Goal: Task Accomplishment & Management: Complete application form

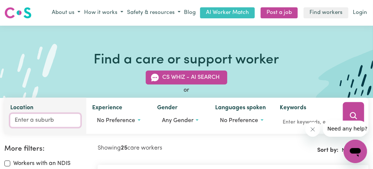
click at [34, 119] on input "Location" at bounding box center [45, 120] width 70 height 13
type input "gym"
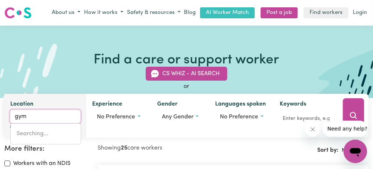
type input "gymBOWEN, [GEOGRAPHIC_DATA], 3401"
type input "gymp"
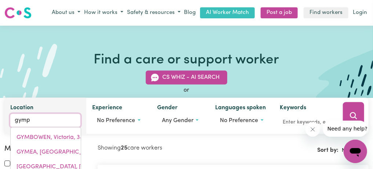
type input "gympIE, [GEOGRAPHIC_DATA], 4570"
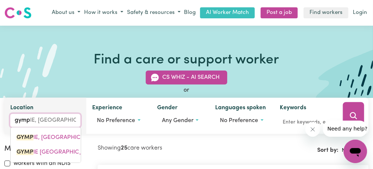
type input "gympi"
type input "gympiE, [GEOGRAPHIC_DATA], 4570"
type input "gympie"
type input "gympie, [GEOGRAPHIC_DATA], 4570"
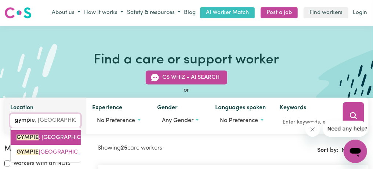
click at [57, 137] on span "GYMPIE , [GEOGRAPHIC_DATA], 4570" at bounding box center [67, 138] width 101 height 6
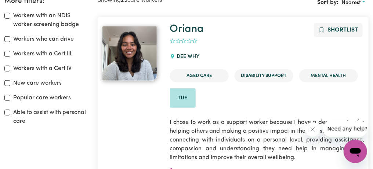
scroll to position [54, 0]
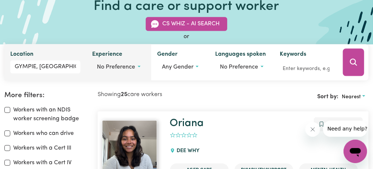
click at [126, 66] on span "No preference" at bounding box center [116, 67] width 38 height 6
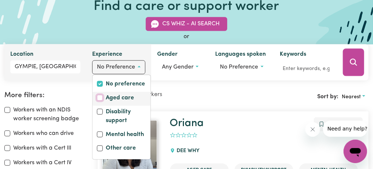
click at [98, 96] on input "Aged care" at bounding box center [100, 98] width 6 height 6
checkbox input "true"
checkbox input "false"
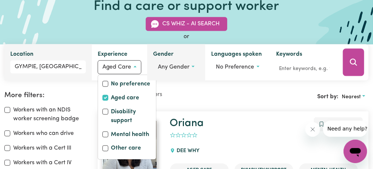
click at [191, 68] on button "Any gender" at bounding box center [176, 67] width 46 height 14
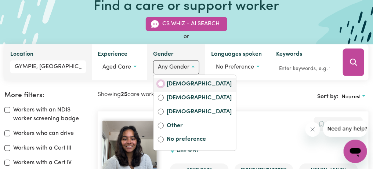
click at [159, 82] on input "[DEMOGRAPHIC_DATA]" at bounding box center [161, 84] width 6 height 6
radio input "true"
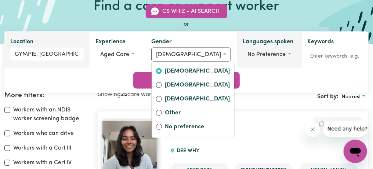
click at [251, 58] on span "No preference" at bounding box center [267, 55] width 38 height 6
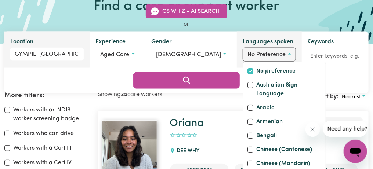
click at [251, 58] on span "No preference" at bounding box center [267, 55] width 38 height 6
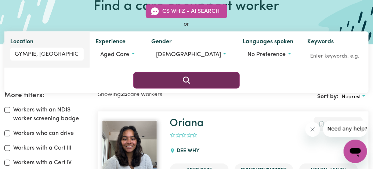
click at [191, 76] on icon "Search" at bounding box center [186, 80] width 9 height 9
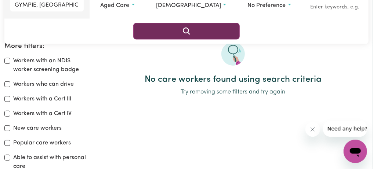
scroll to position [121, 0]
